Goal: Task Accomplishment & Management: Use online tool/utility

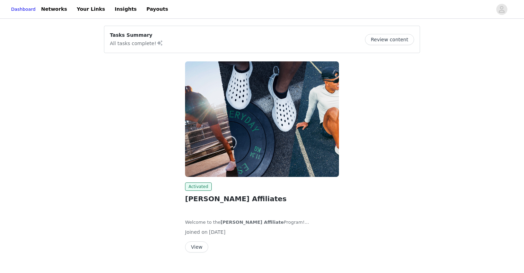
scroll to position [14, 0]
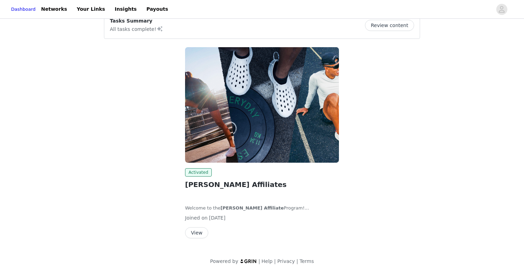
click at [196, 233] on button "View" at bounding box center [196, 232] width 23 height 11
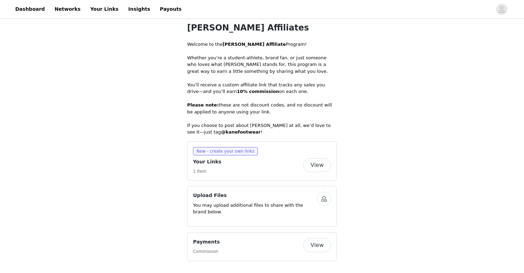
scroll to position [134, 0]
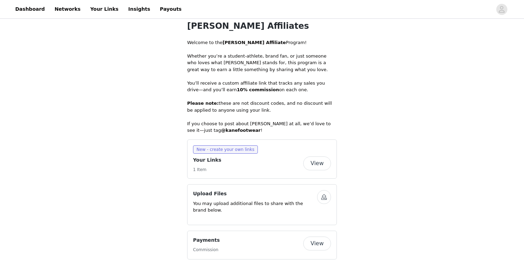
click at [310, 164] on button "View" at bounding box center [317, 163] width 28 height 14
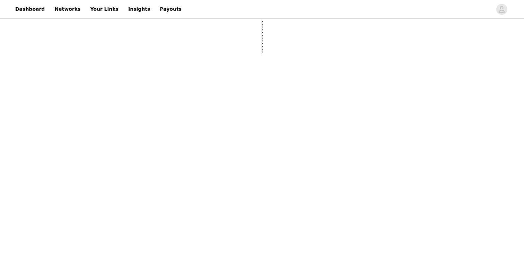
select select "12"
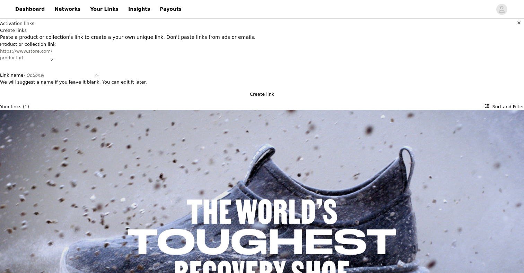
click at [98, 77] on textarea "Link name - Optional" at bounding box center [71, 70] width 54 height 14
type textarea "[PERSON_NAME]"
click at [178, 98] on button "Create link" at bounding box center [262, 94] width 524 height 7
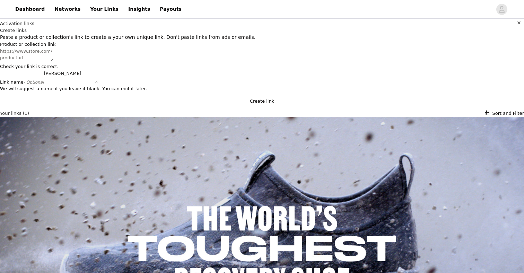
scroll to position [31, 0]
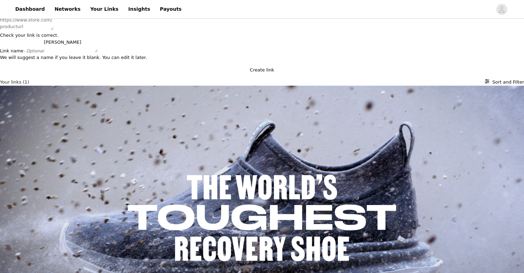
click at [98, 52] on textarea "[PERSON_NAME]" at bounding box center [71, 46] width 54 height 14
click at [313, 177] on div "Activation links Create links Paste a product or collection's link to create a …" at bounding box center [262, 201] width 524 height 424
click at [304, 79] on div "Product or collection link Check your link is correct. Link name - Optional We …" at bounding box center [262, 44] width 524 height 69
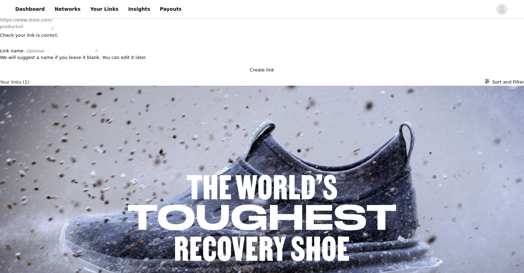
click at [294, 73] on button "Create link" at bounding box center [262, 70] width 524 height 7
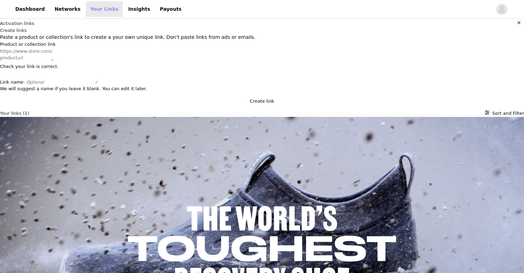
click at [93, 6] on link "Your Links" at bounding box center [104, 9] width 37 height 16
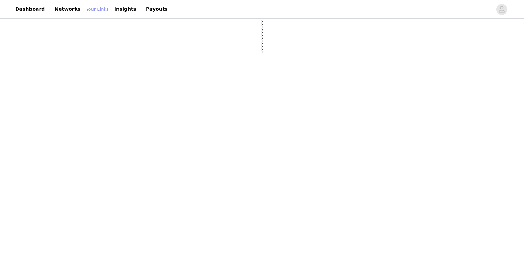
select select "12"
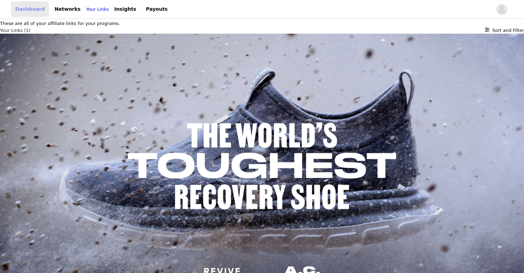
click at [23, 11] on link "Dashboard" at bounding box center [30, 9] width 38 height 16
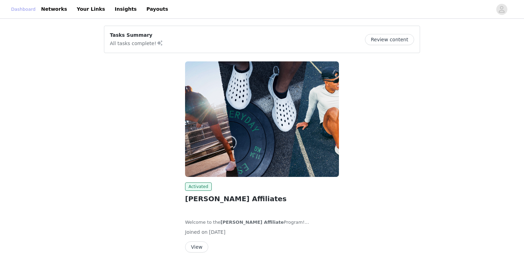
scroll to position [14, 0]
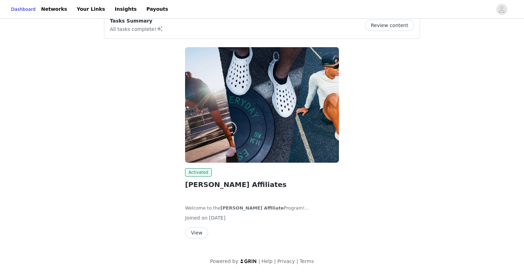
click at [200, 228] on button "View" at bounding box center [196, 232] width 23 height 11
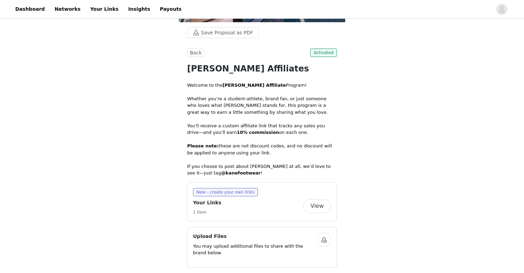
scroll to position [134, 0]
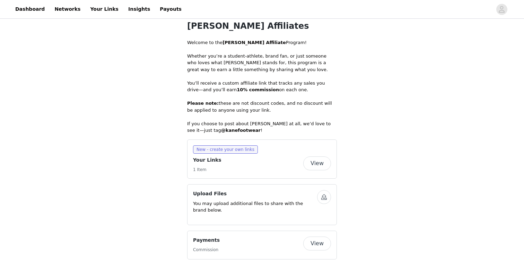
click at [314, 160] on button "View" at bounding box center [317, 163] width 28 height 14
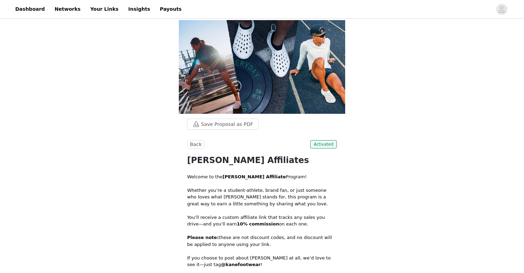
select select "12"
